Goal: Navigation & Orientation: Find specific page/section

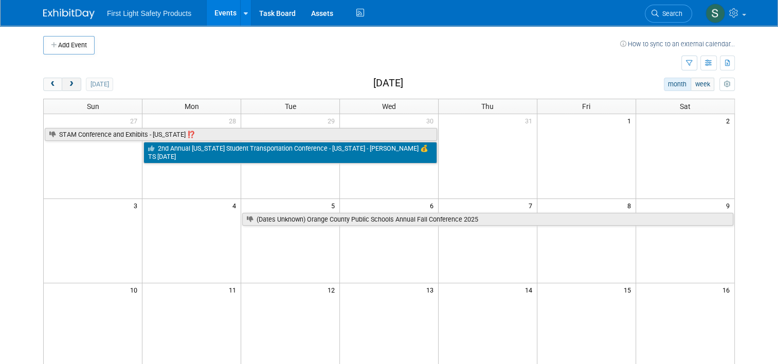
click at [68, 85] on span "next" at bounding box center [71, 84] width 8 height 7
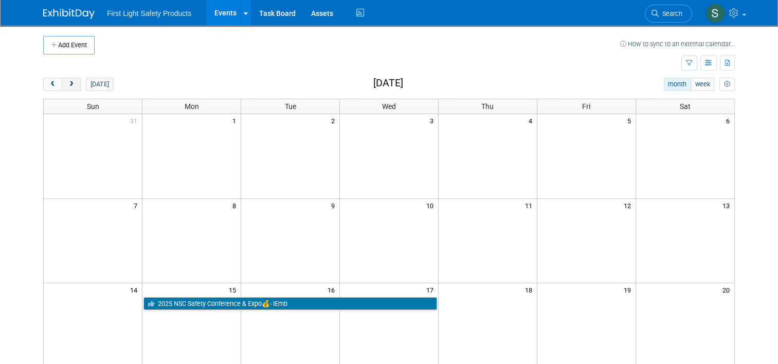
click at [68, 85] on span "next" at bounding box center [71, 84] width 8 height 7
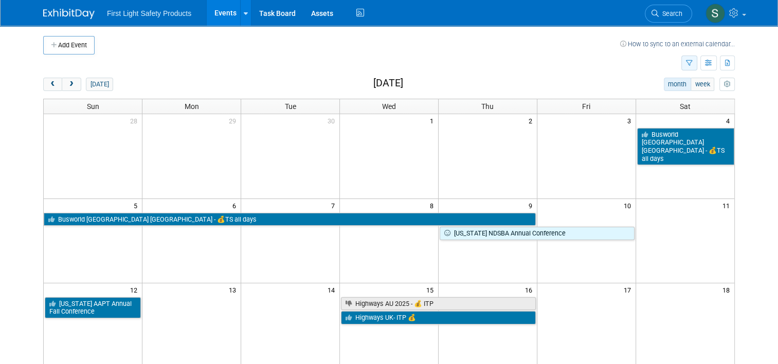
click at [693, 64] on icon "button" at bounding box center [689, 63] width 7 height 7
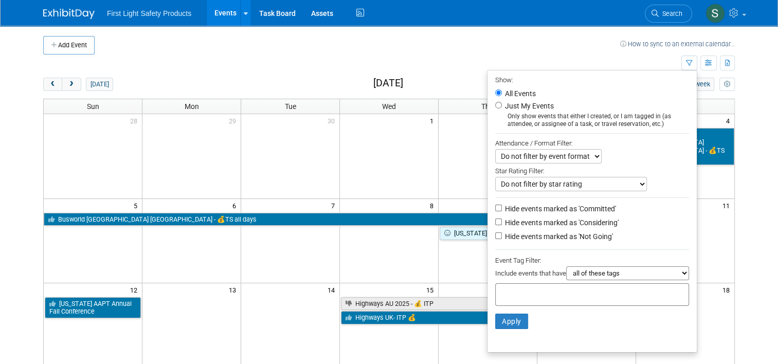
click at [418, 62] on td at bounding box center [362, 64] width 638 height 18
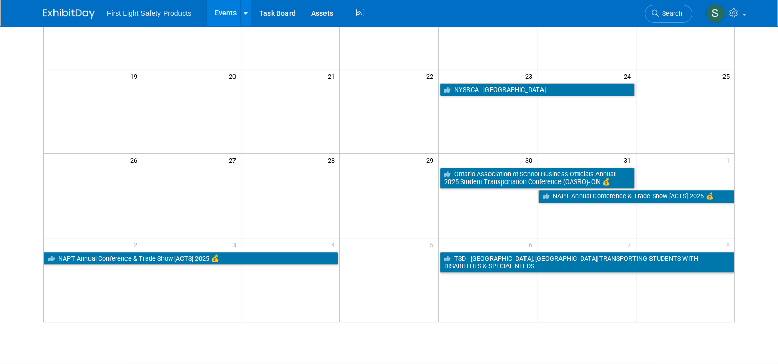
scroll to position [360, 0]
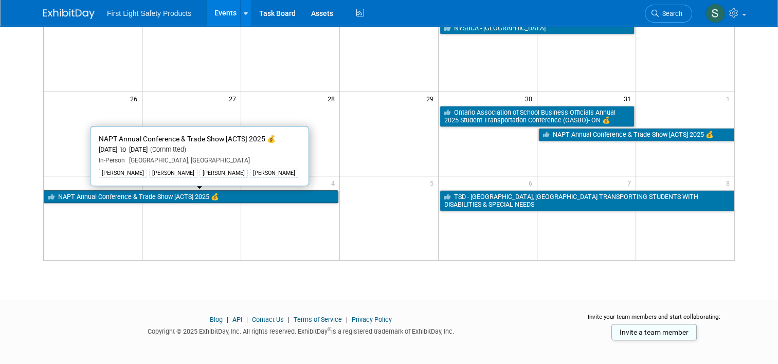
click at [194, 190] on link "NAPT Annual Conference & Trade Show [ACTS] 2025 💰" at bounding box center [191, 196] width 295 height 13
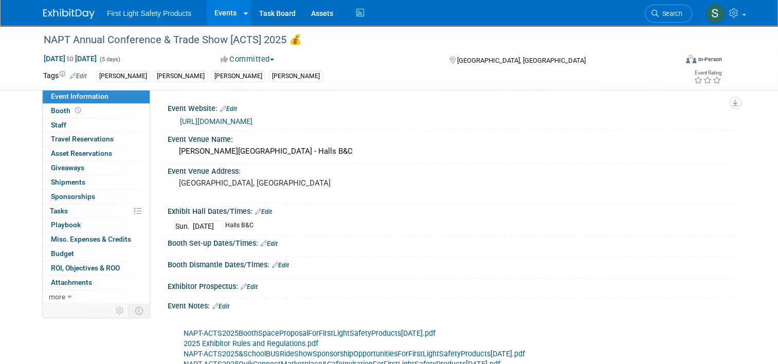
click at [220, 18] on link "Events" at bounding box center [226, 13] width 38 height 26
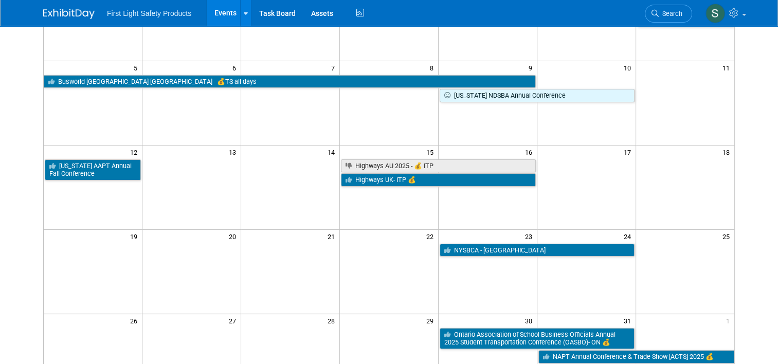
scroll to position [206, 0]
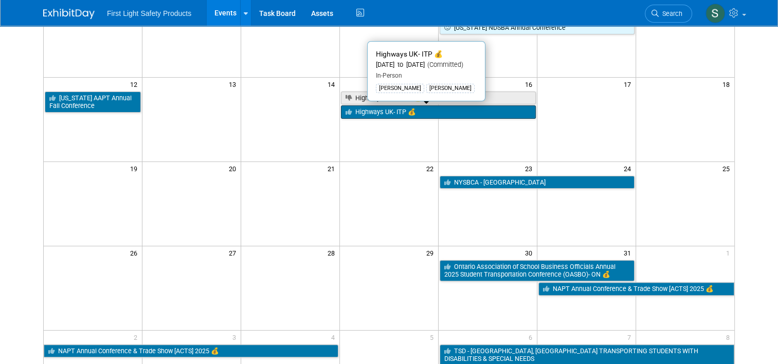
click at [379, 113] on link "Highways UK- ITP 💰" at bounding box center [438, 111] width 195 height 13
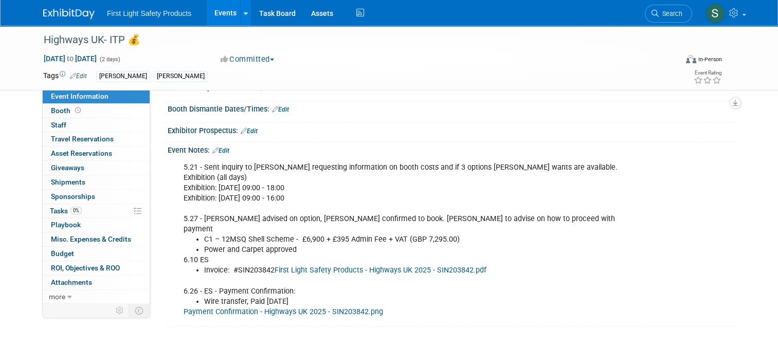
scroll to position [103, 0]
